Goal: Navigation & Orientation: Understand site structure

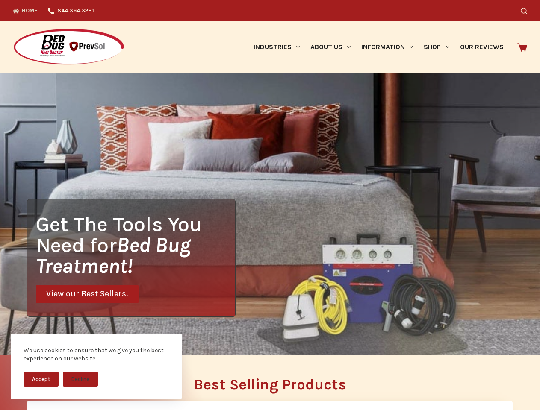
click at [270, 205] on div "Get The Tools You Need for Bed Bug Treatment! View our Best Sellers!" at bounding box center [270, 214] width 540 height 283
click at [41, 379] on button "Accept" at bounding box center [41, 379] width 35 height 15
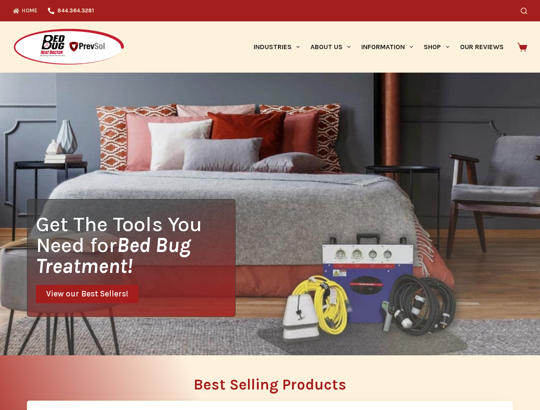
click at [80, 379] on button "Decline" at bounding box center [80, 385] width 35 height 15
click at [527, 11] on icon "Search" at bounding box center [524, 11] width 6 height 6
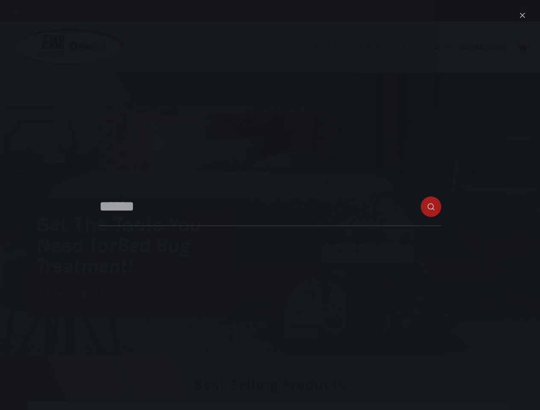
click at [280, 47] on link "Industries" at bounding box center [276, 46] width 57 height 51
click at [334, 47] on link "About Us" at bounding box center [330, 46] width 51 height 51
click at [391, 47] on link "Information" at bounding box center [387, 46] width 62 height 51
click at [440, 47] on link "Shop" at bounding box center [436, 46] width 36 height 51
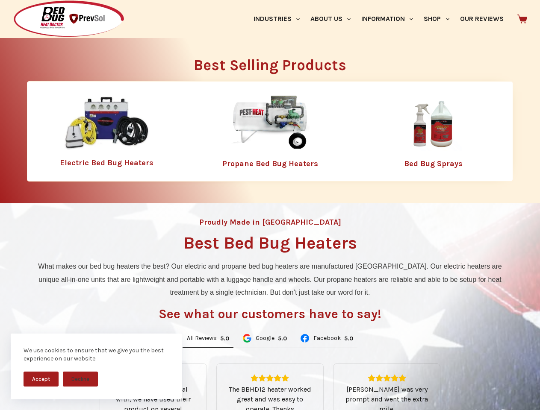
click at [270, 205] on div "Proudly Made in [GEOGRAPHIC_DATA] Best Bed Bug Heaters What makes our bed bug h…" at bounding box center [270, 359] width 540 height 312
click at [41, 379] on button "Accept" at bounding box center [41, 379] width 35 height 15
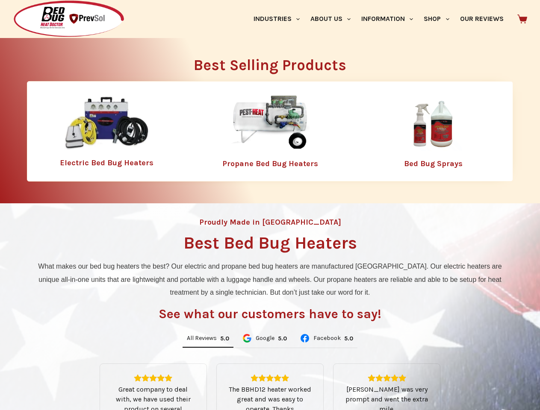
click at [80, 379] on button "Decline" at bounding box center [80, 385] width 35 height 15
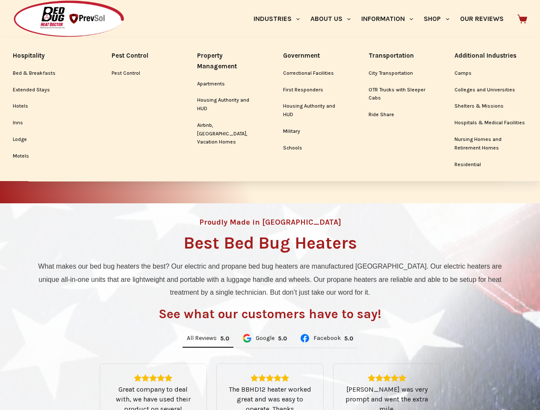
click at [280, 19] on link "Industries" at bounding box center [276, 19] width 57 height 38
click at [334, 19] on link "About Us" at bounding box center [330, 19] width 51 height 38
